Goal: Check status: Check status

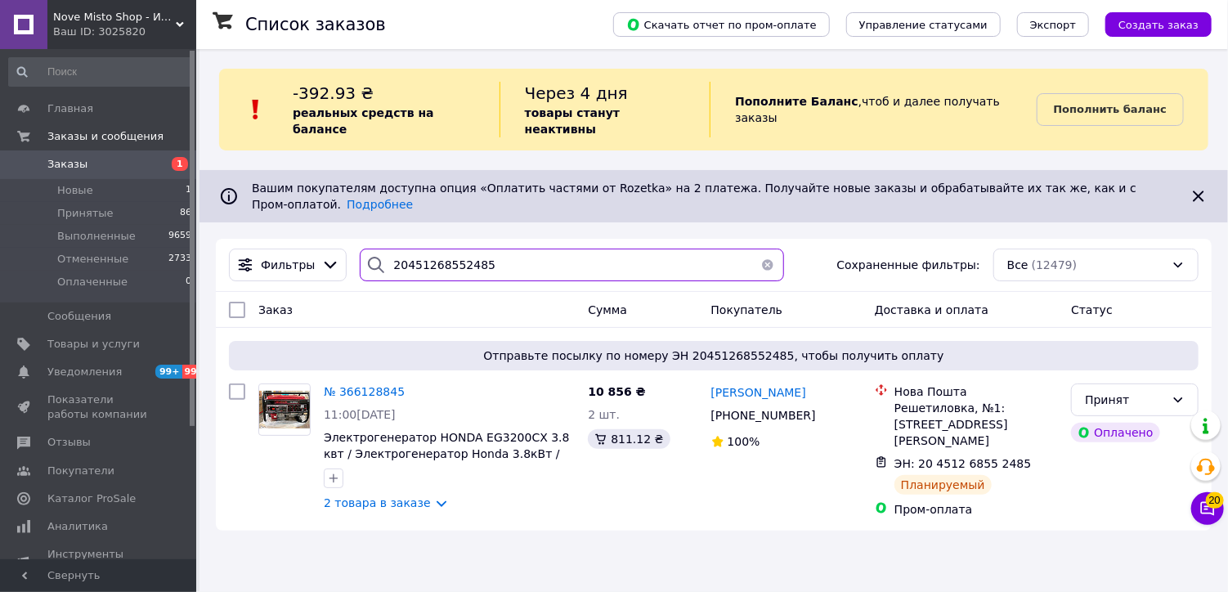
click at [503, 249] on input "20451268552485" at bounding box center [571, 265] width 423 height 33
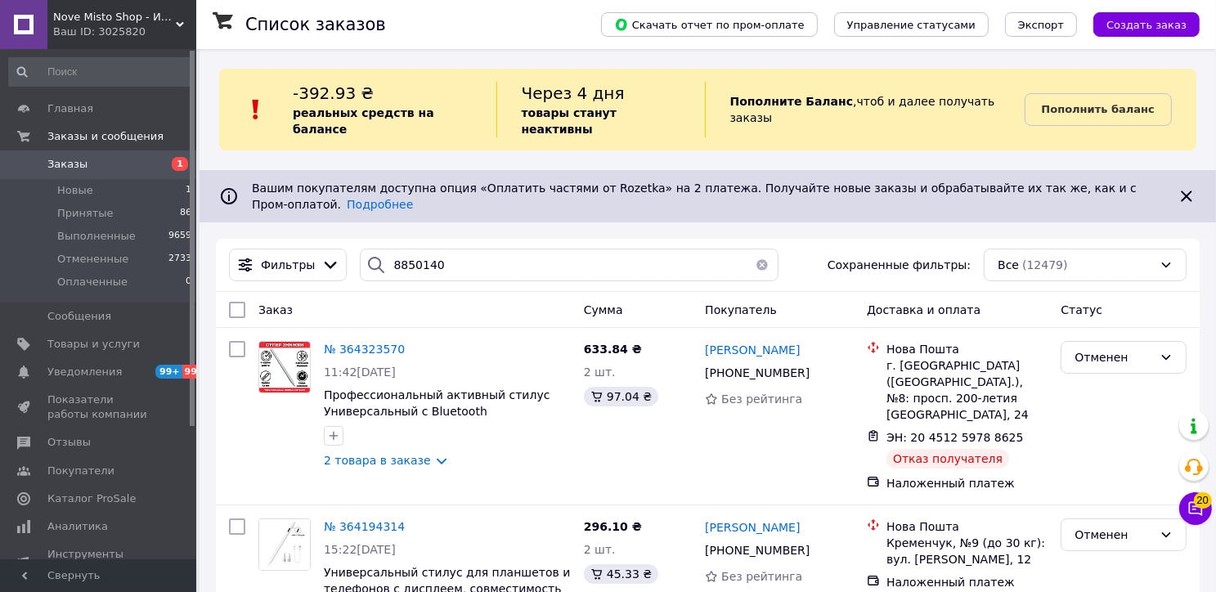
click at [383, 249] on div at bounding box center [376, 265] width 33 height 33
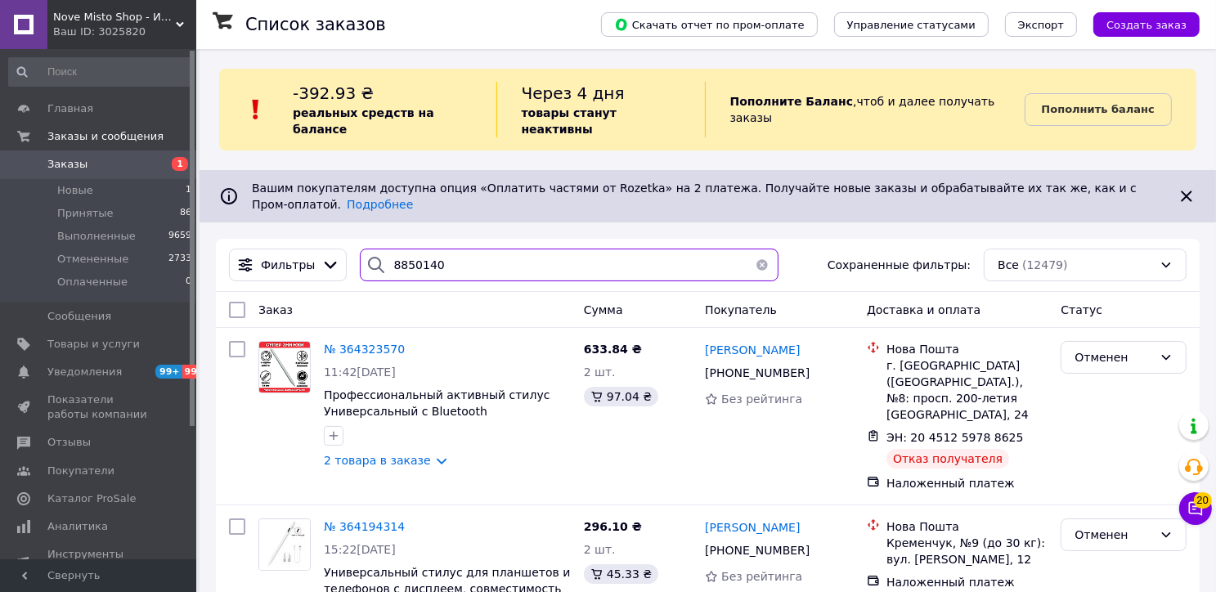
click at [386, 249] on input "8850140" at bounding box center [569, 265] width 419 height 33
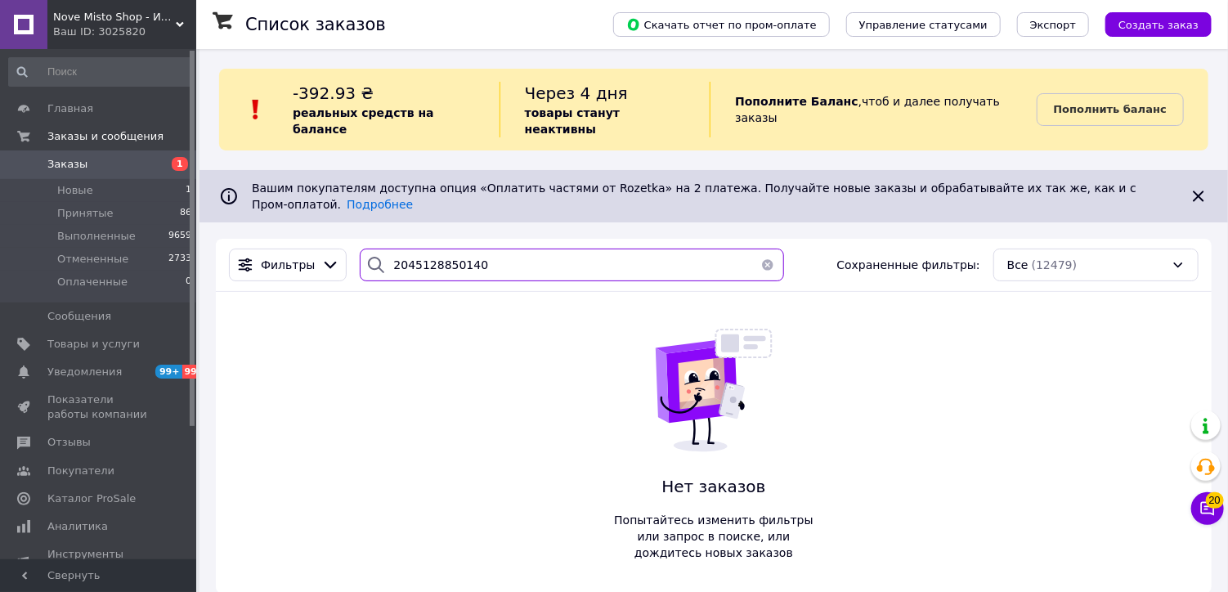
type input "2045128850140"
click at [762, 249] on button "button" at bounding box center [767, 265] width 33 height 33
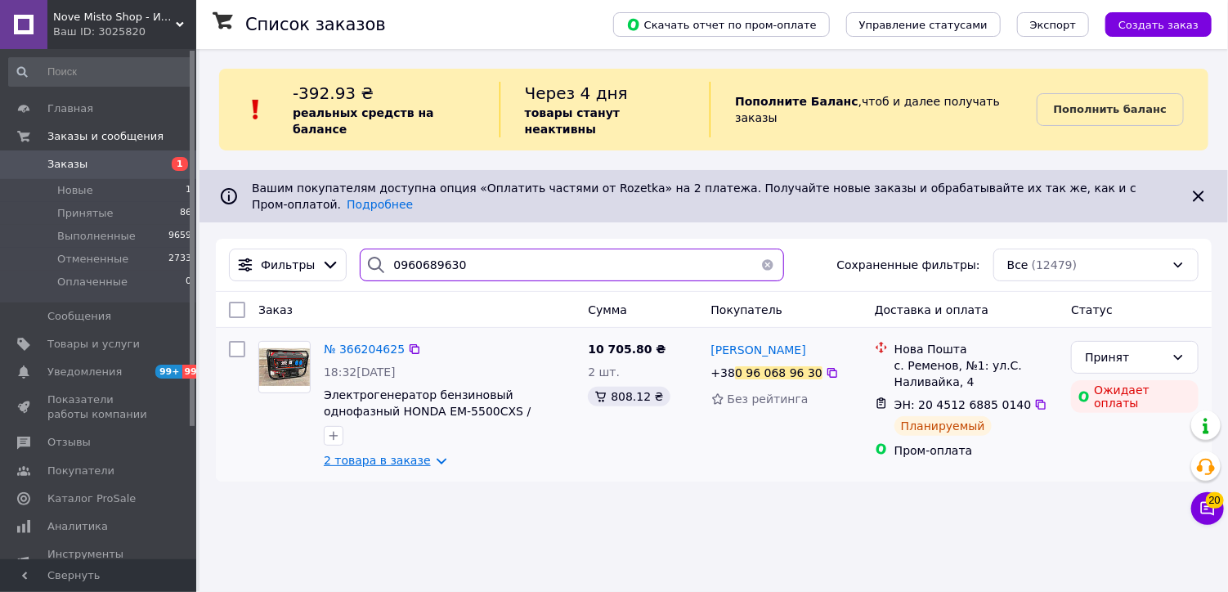
type input "0960689630"
click at [389, 454] on link "2 товара в заказе" at bounding box center [377, 460] width 107 height 13
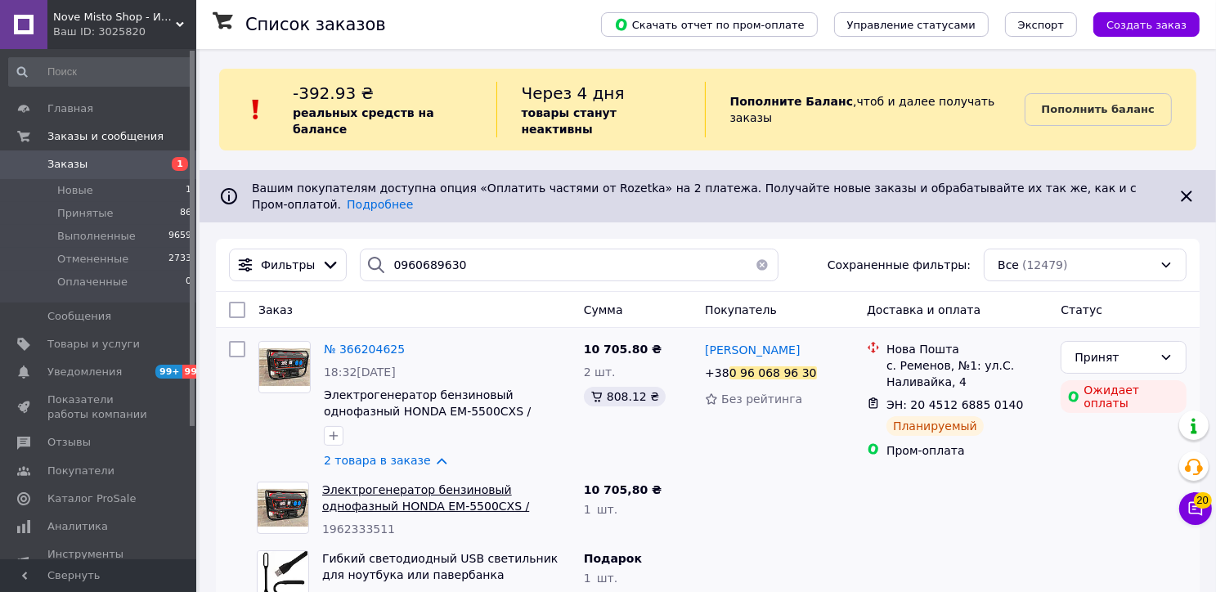
click at [366, 483] on link "Электрогенератор бензиновый однофазный HONDA EM-5500CXS / Генератор с медной об…" at bounding box center [425, 514] width 207 height 62
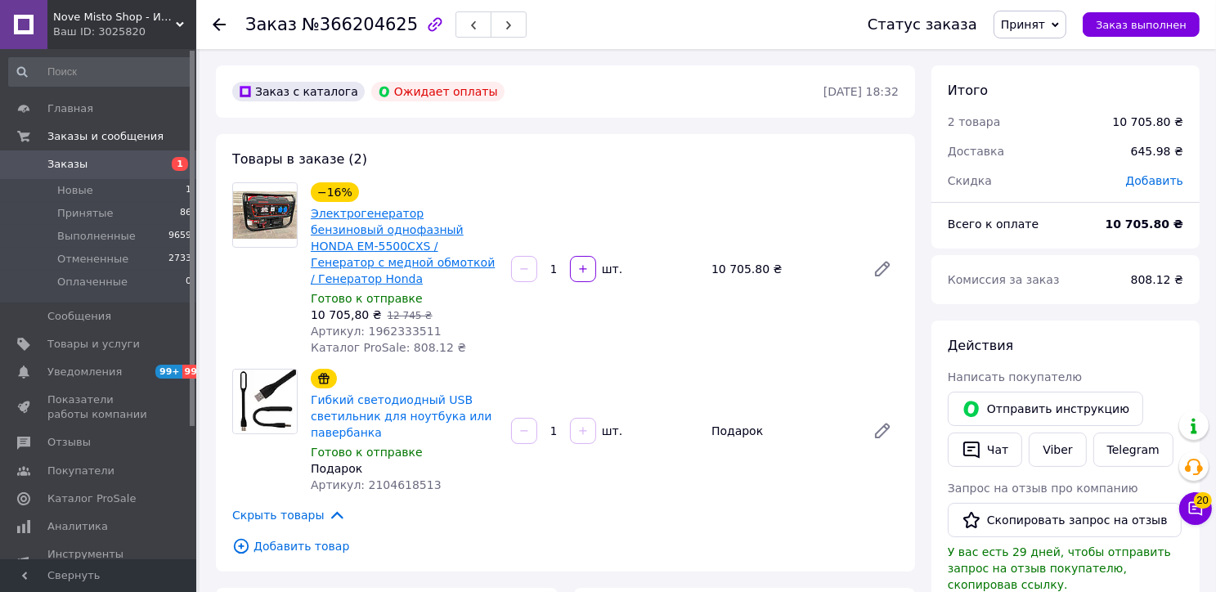
click at [378, 244] on link "Электрогенератор бензиновый однофазный HONDA EM-5500CXS / Генератор с медной об…" at bounding box center [403, 246] width 184 height 78
